Goal: Task Accomplishment & Management: Use online tool/utility

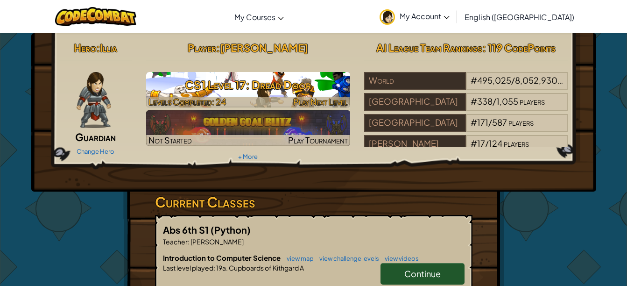
click at [296, 88] on h3 "CS1 Level 17: Dread Door" at bounding box center [248, 84] width 204 height 21
